Goal: Find specific page/section: Find specific page/section

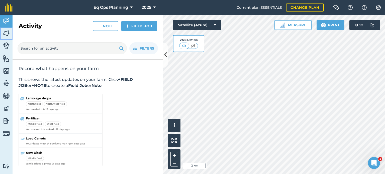
click at [5, 34] on img at bounding box center [6, 34] width 7 height 8
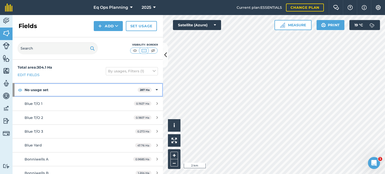
click at [156, 89] on icon at bounding box center [157, 90] width 2 height 6
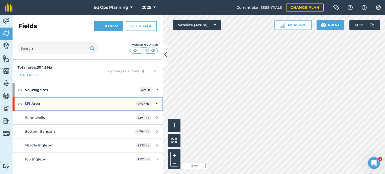
click at [156, 103] on icon at bounding box center [157, 104] width 2 height 6
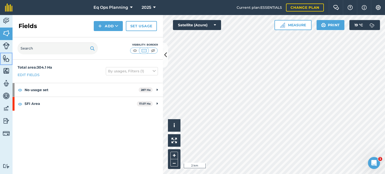
click at [4, 59] on img at bounding box center [6, 59] width 7 height 8
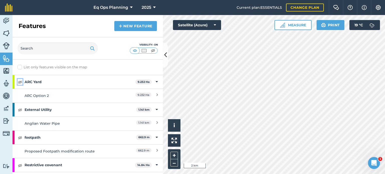
click at [20, 80] on img at bounding box center [20, 82] width 5 height 6
click at [175, 154] on button "+" at bounding box center [174, 156] width 8 height 8
click at [174, 155] on button "+" at bounding box center [174, 156] width 8 height 8
